Goal: Transaction & Acquisition: Book appointment/travel/reservation

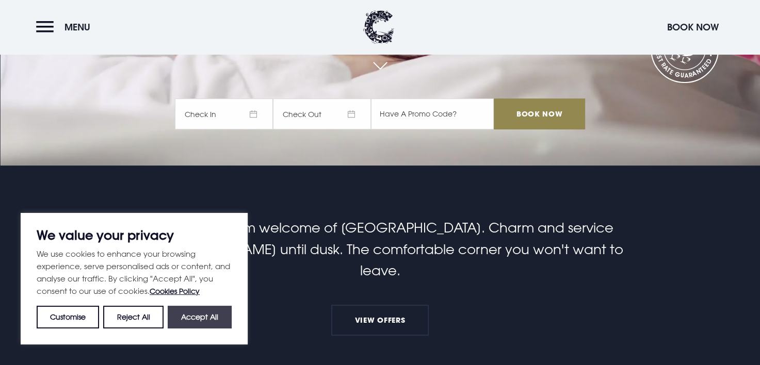
click at [206, 316] on button "Accept All" at bounding box center [200, 317] width 64 height 23
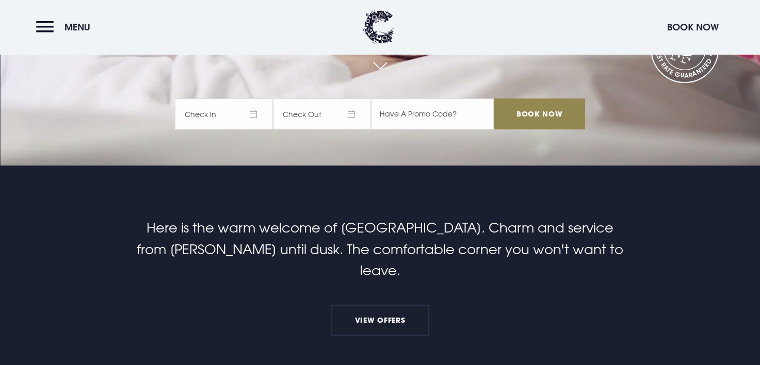
checkbox input "true"
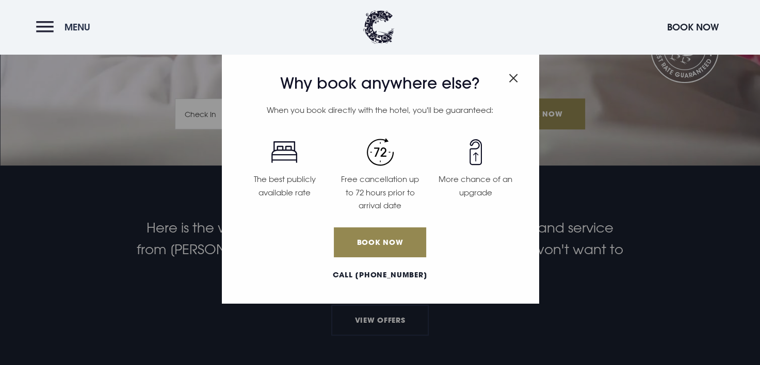
click at [50, 29] on button "Menu" at bounding box center [65, 27] width 59 height 22
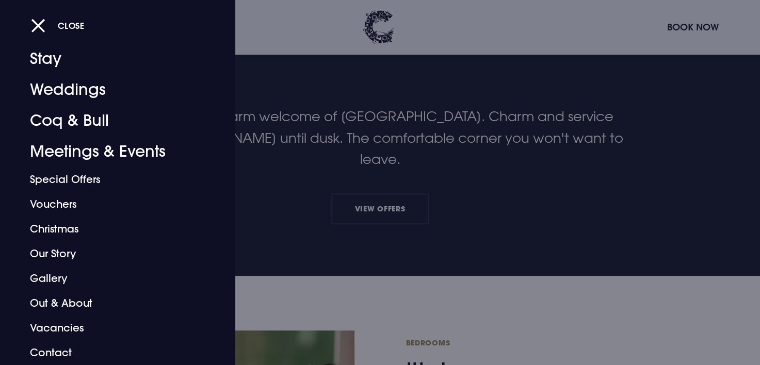
scroll to position [307, 0]
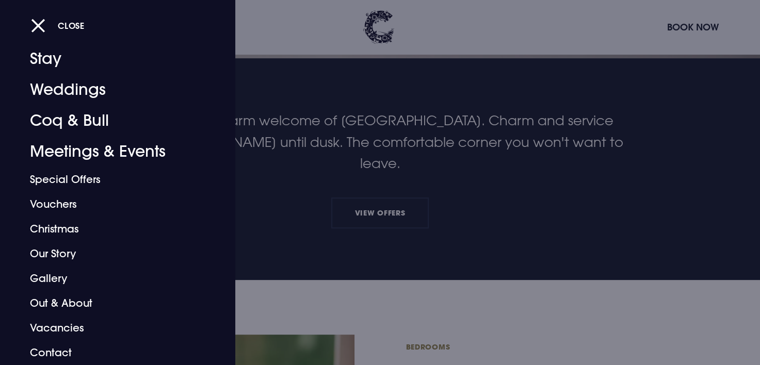
click at [266, 13] on div at bounding box center [380, 182] width 760 height 365
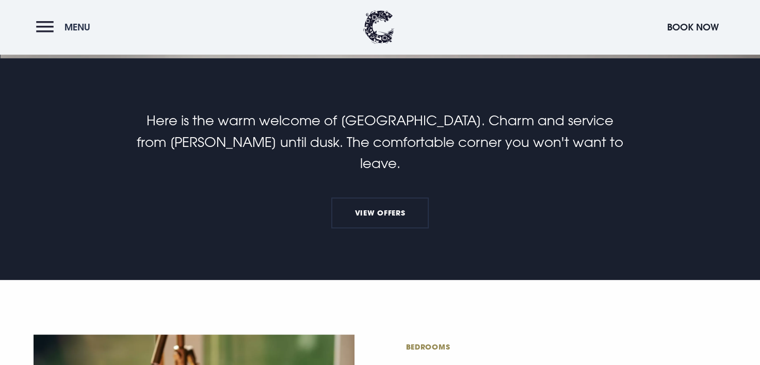
click at [45, 26] on button "Menu" at bounding box center [65, 27] width 59 height 22
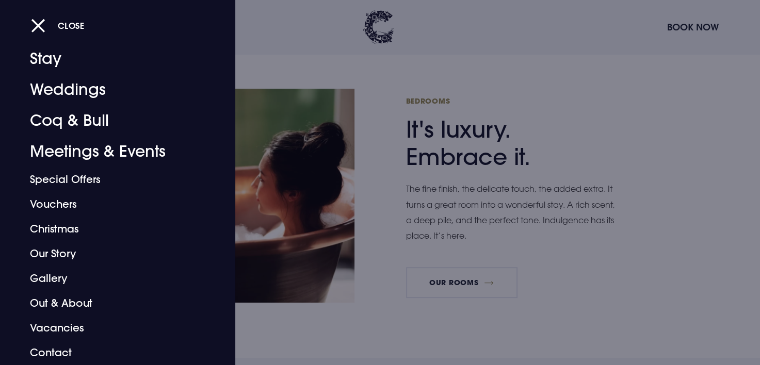
scroll to position [555, 0]
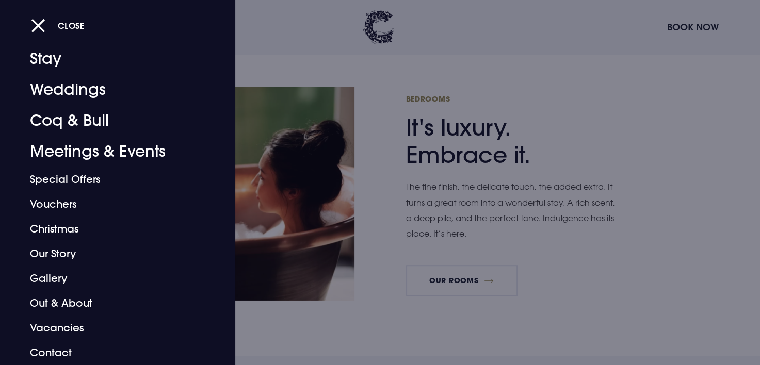
click at [695, 20] on div "Close" at bounding box center [391, 25] width 720 height 22
click at [482, 35] on div "Close" at bounding box center [391, 25] width 720 height 22
click at [691, 28] on div "Close" at bounding box center [391, 25] width 720 height 22
click at [38, 24] on button "Close" at bounding box center [58, 25] width 54 height 21
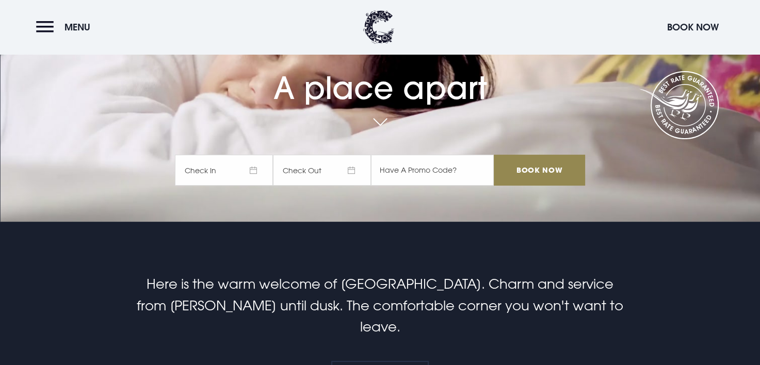
scroll to position [165, 0]
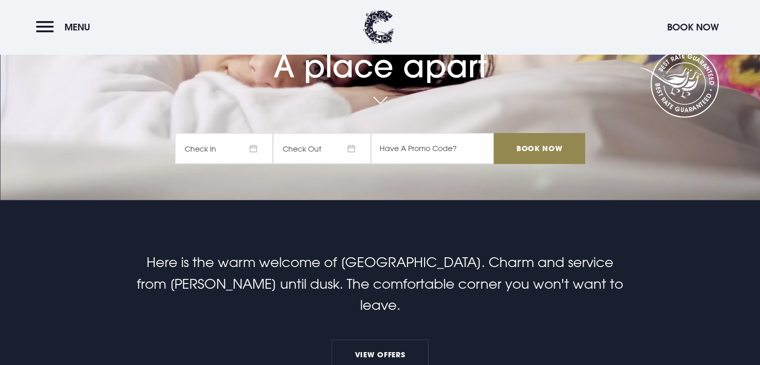
click at [245, 147] on span "Check In" at bounding box center [224, 148] width 98 height 31
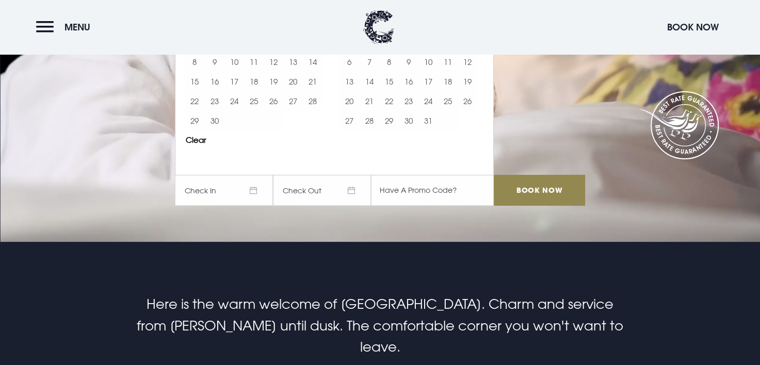
scroll to position [0, 0]
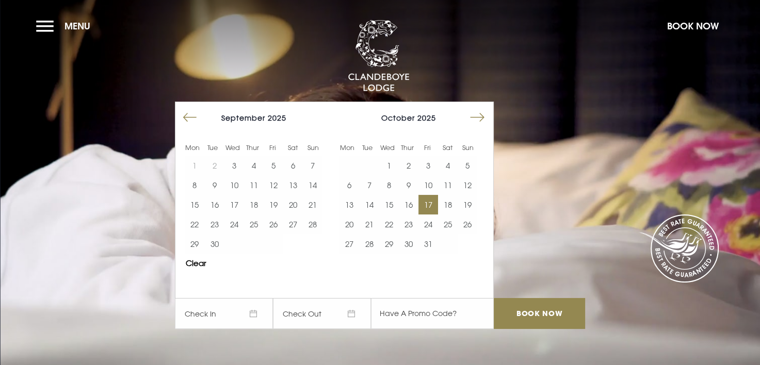
click at [431, 204] on button "17" at bounding box center [428, 205] width 20 height 20
click at [472, 204] on button "19" at bounding box center [467, 205] width 20 height 20
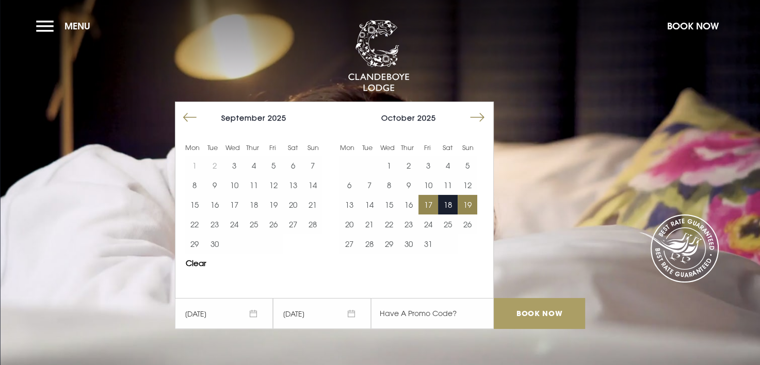
click at [549, 309] on input "Book Now" at bounding box center [538, 313] width 91 height 31
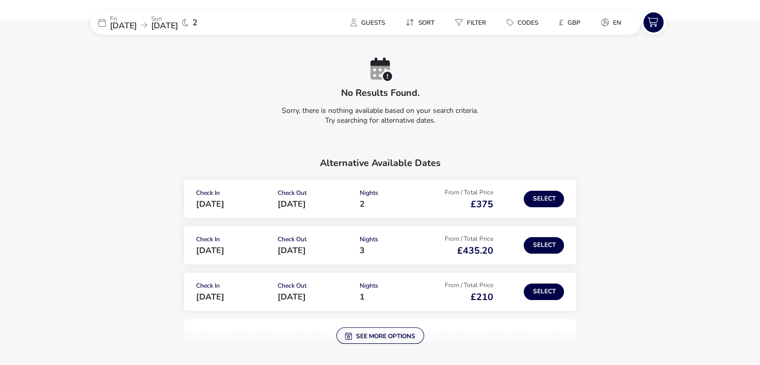
scroll to position [52, 0]
